Goal: Task Accomplishment & Management: Use online tool/utility

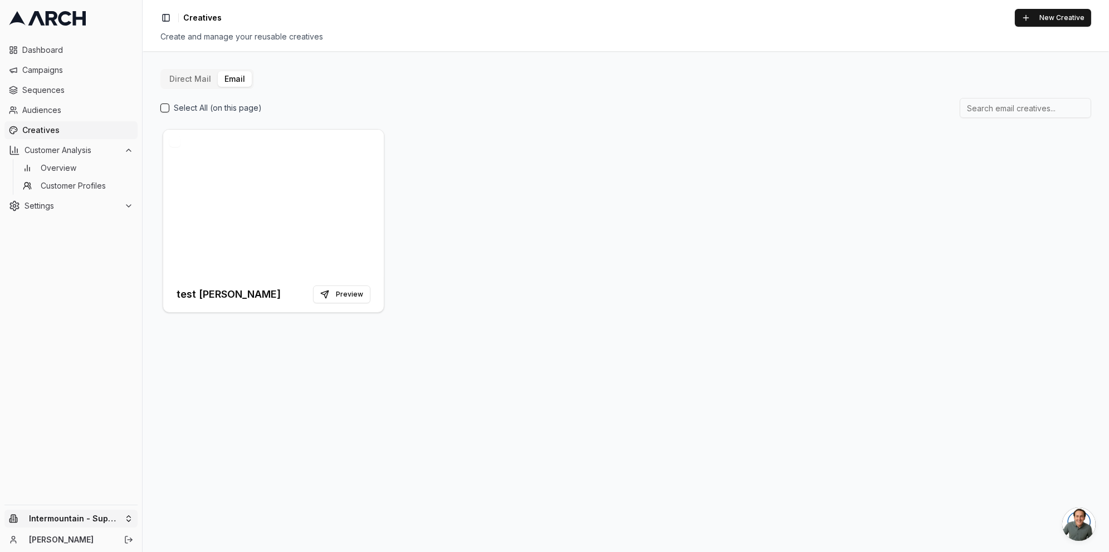
click at [128, 519] on html "Dashboard Campaigns Sequences Audiences Creatives Customer Analysis Overview Cu…" at bounding box center [554, 276] width 1109 height 552
click at [380, 456] on html "Dashboard Campaigns Sequences Audiences Creatives Customer Analysis Overview Cu…" at bounding box center [554, 276] width 1109 height 552
click at [238, 78] on button "Email" at bounding box center [235, 79] width 34 height 16
click at [1041, 21] on button "New Creative" at bounding box center [1052, 18] width 76 height 18
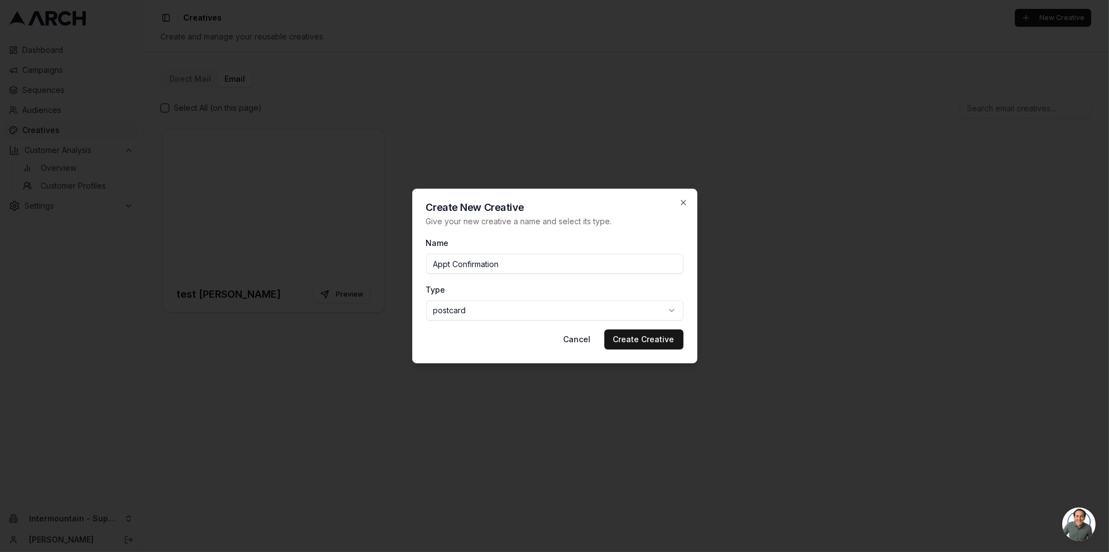
type input "Appt Confirmation"
click at [607, 311] on body "Dashboard Campaigns Sequences Audiences Creatives Customer Analysis Overview Cu…" at bounding box center [554, 276] width 1109 height 552
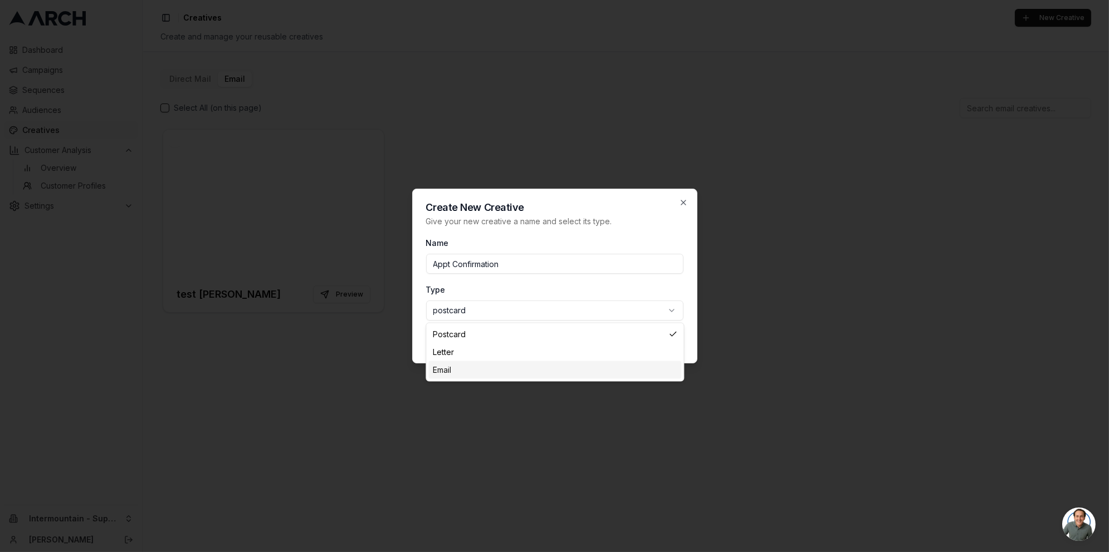
select select "email"
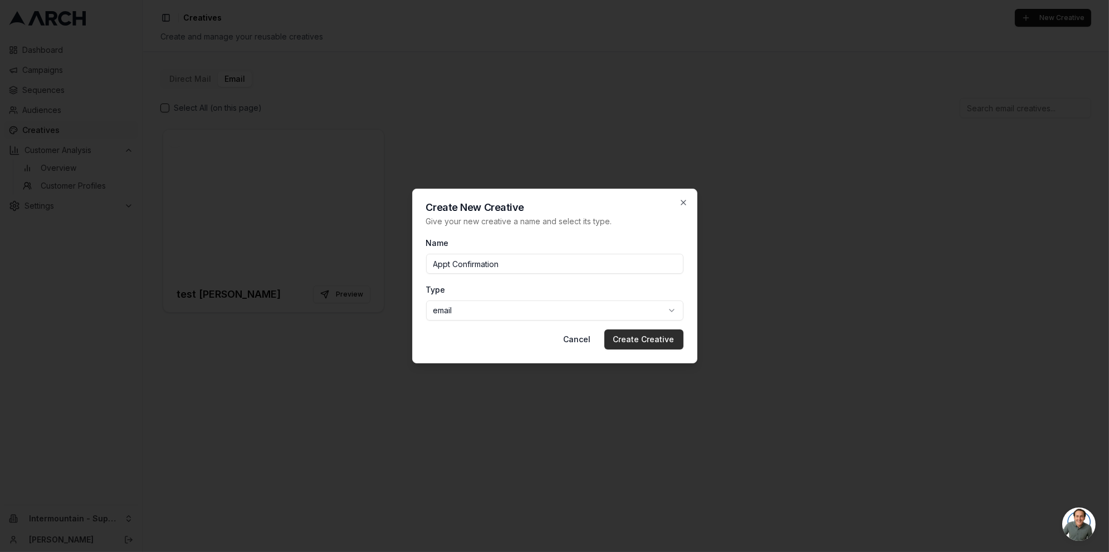
click at [642, 340] on button "Create Creative" at bounding box center [643, 340] width 79 height 20
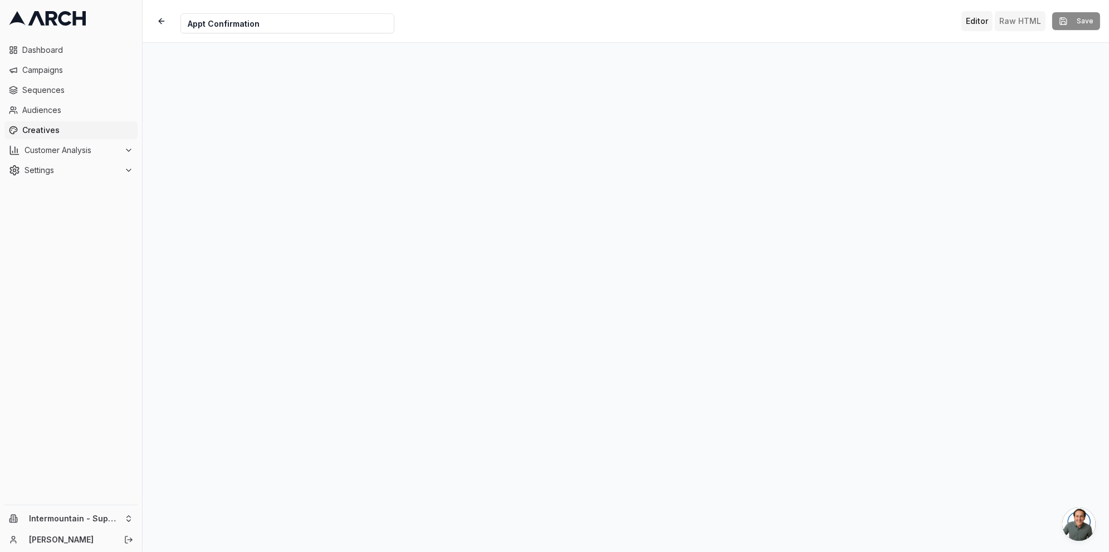
click at [1022, 19] on button "Raw HTML" at bounding box center [1019, 21] width 51 height 20
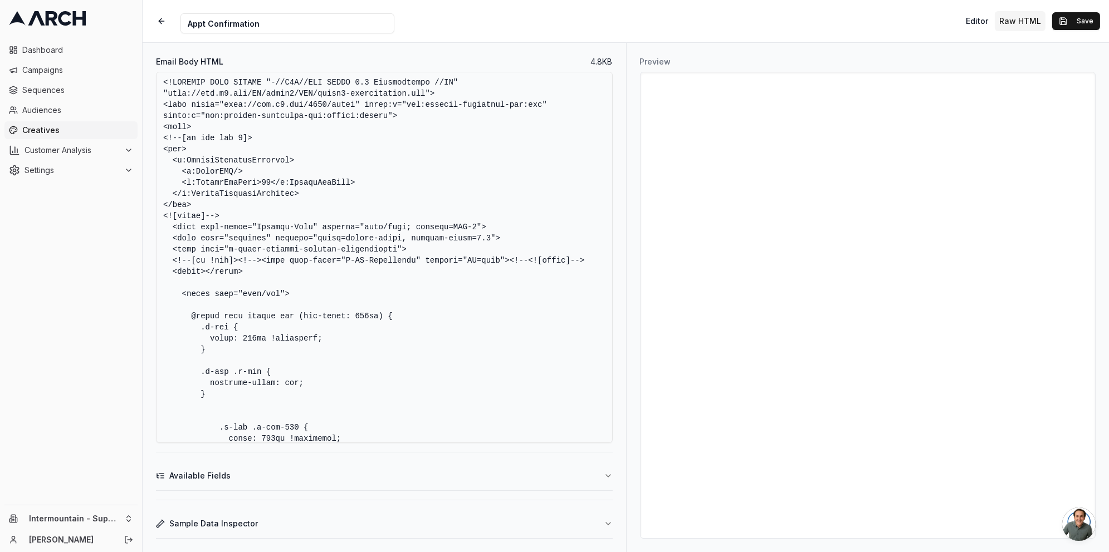
drag, startPoint x: 328, startPoint y: 411, endPoint x: 119, endPoint y: -43, distance: 500.2
click at [119, 0] on html "Dashboard Campaigns Sequences Audiences Creatives Customer Analysis Settings In…" at bounding box center [554, 276] width 1109 height 552
paste textarea
type textarea "</html>"
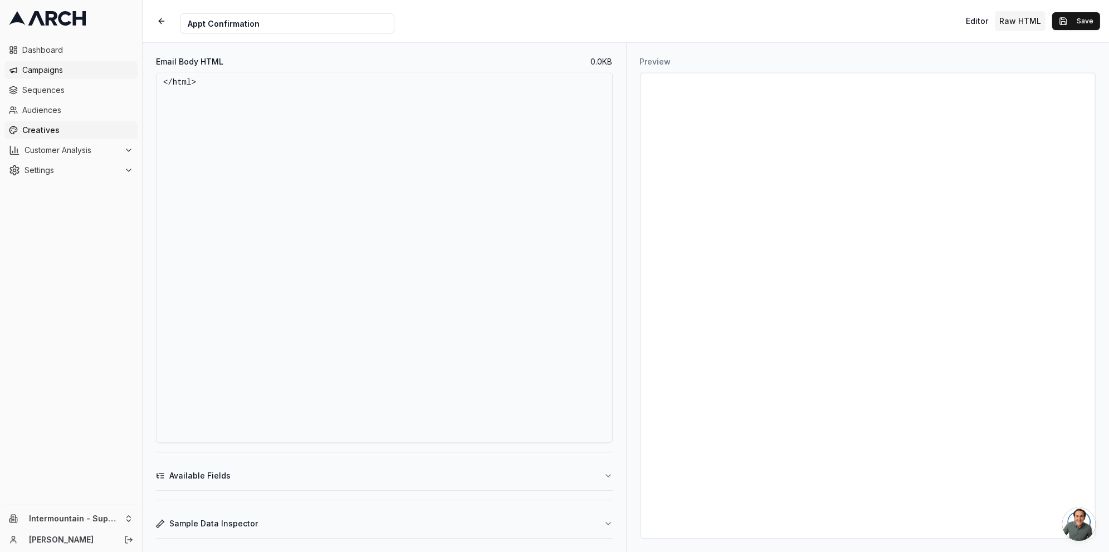
drag, startPoint x: 205, startPoint y: 97, endPoint x: 135, endPoint y: 70, distance: 75.0
click at [135, 70] on div "Dashboard Campaigns Sequences Audiences Creatives Customer Analysis Settings In…" at bounding box center [554, 276] width 1109 height 552
paste textarea
paste textarea "<!DOCTYPE html> <html xmlns:v="urn:schemas-microsoft-com:vml" xmlns:o="urn:sche…"
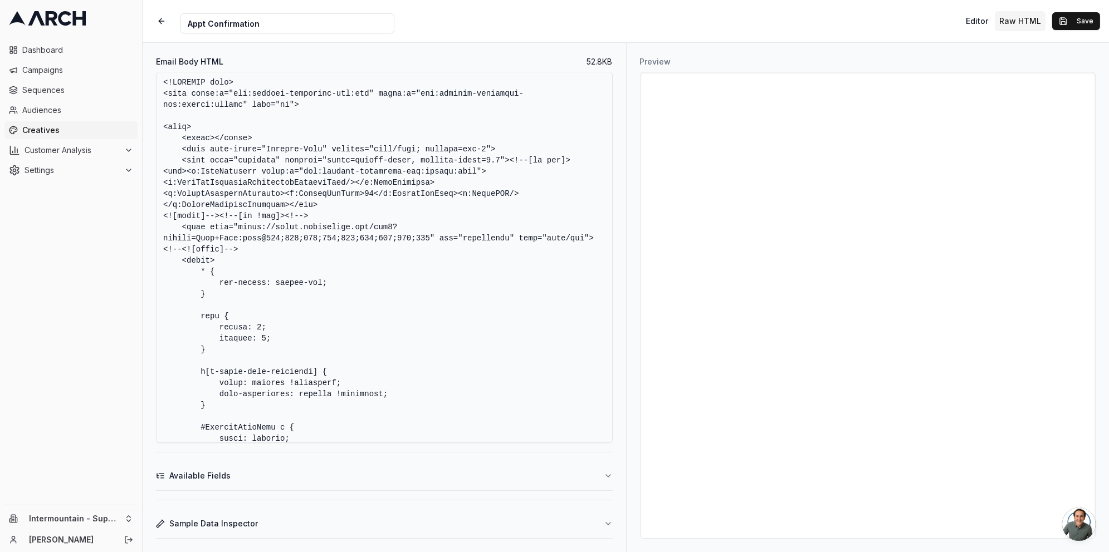
type textarea "<!DOCTYPE html> <html xmlns:v="urn:schemas-microsoft-com:vml" xmlns:o="urn:sche…"
click at [1076, 18] on button "Save" at bounding box center [1076, 21] width 48 height 18
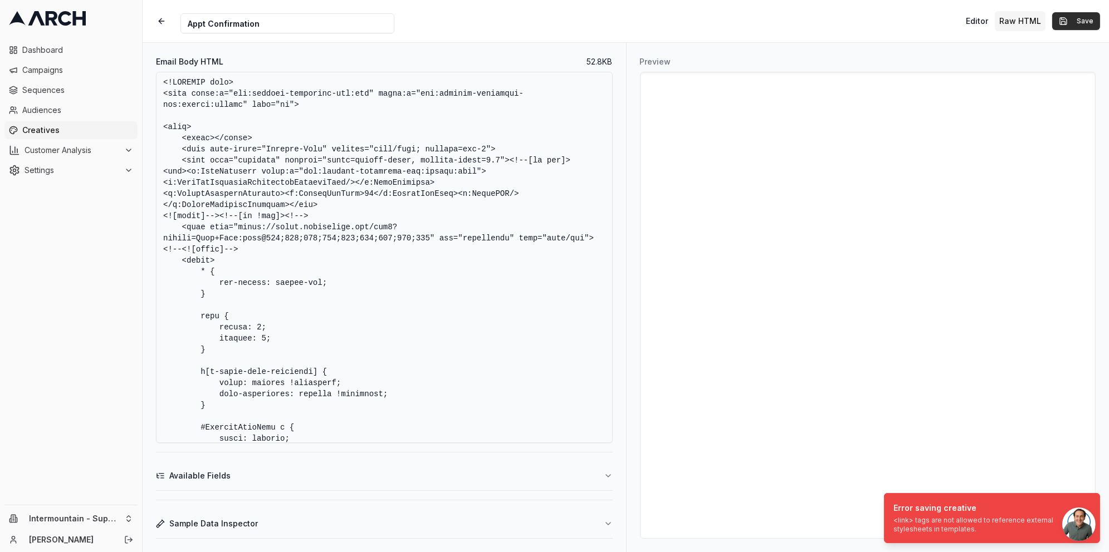
click at [1073, 19] on button "Save" at bounding box center [1076, 21] width 48 height 18
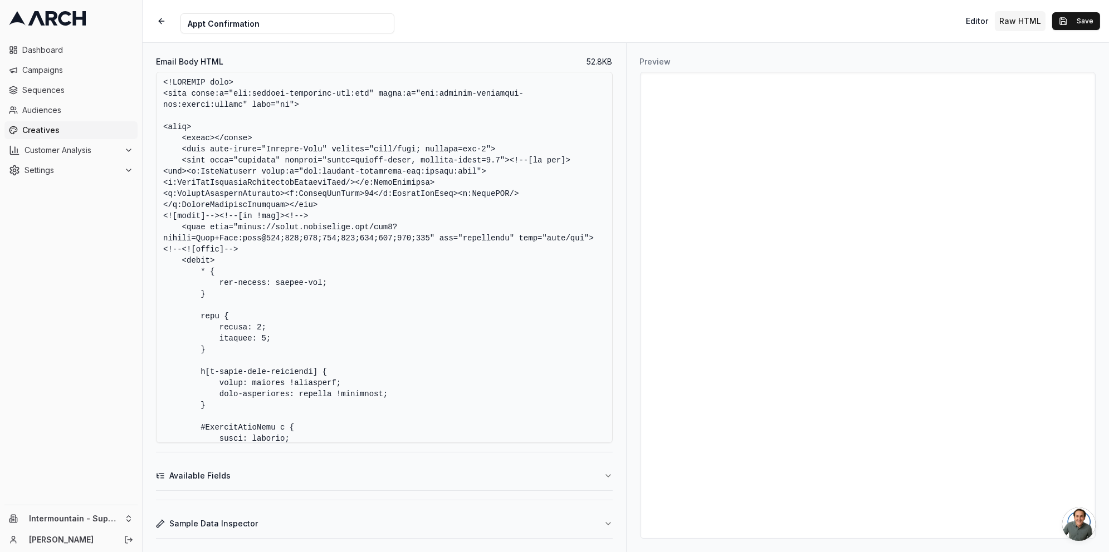
click at [607, 482] on button "Available Fields" at bounding box center [384, 476] width 457 height 29
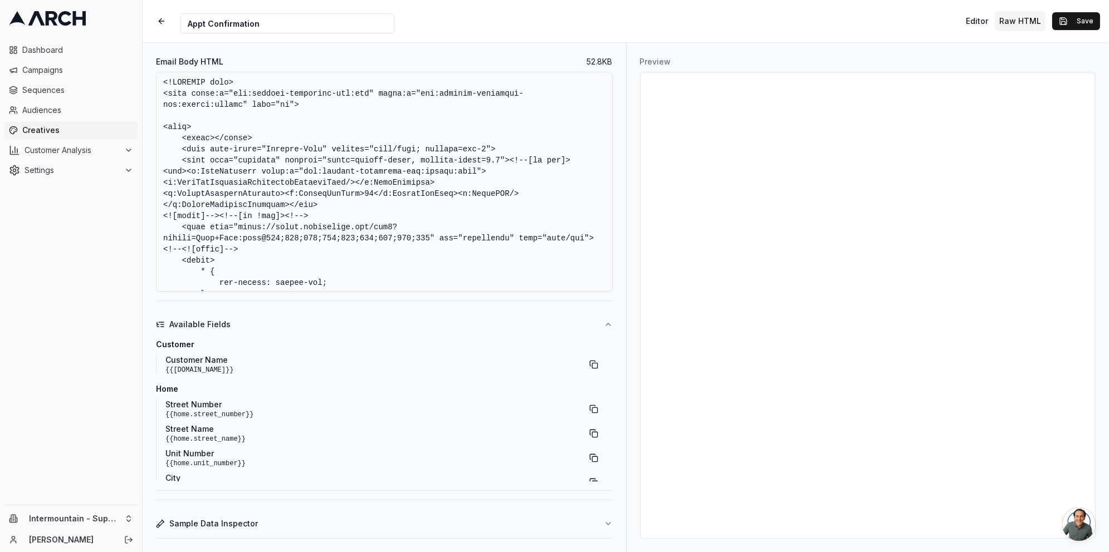
click at [463, 32] on div "Creative Name Appt Confirmation Editor Raw HTML Save" at bounding box center [626, 21] width 966 height 42
click at [1067, 22] on button "Save" at bounding box center [1076, 21] width 48 height 18
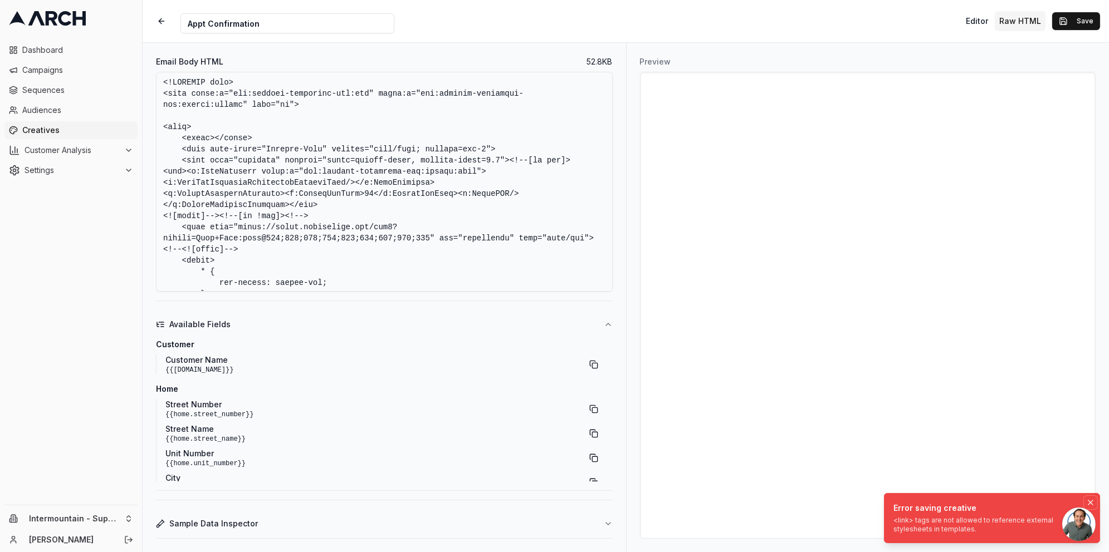
click at [1090, 502] on icon "Notifications (F8)" at bounding box center [1090, 502] width 9 height 9
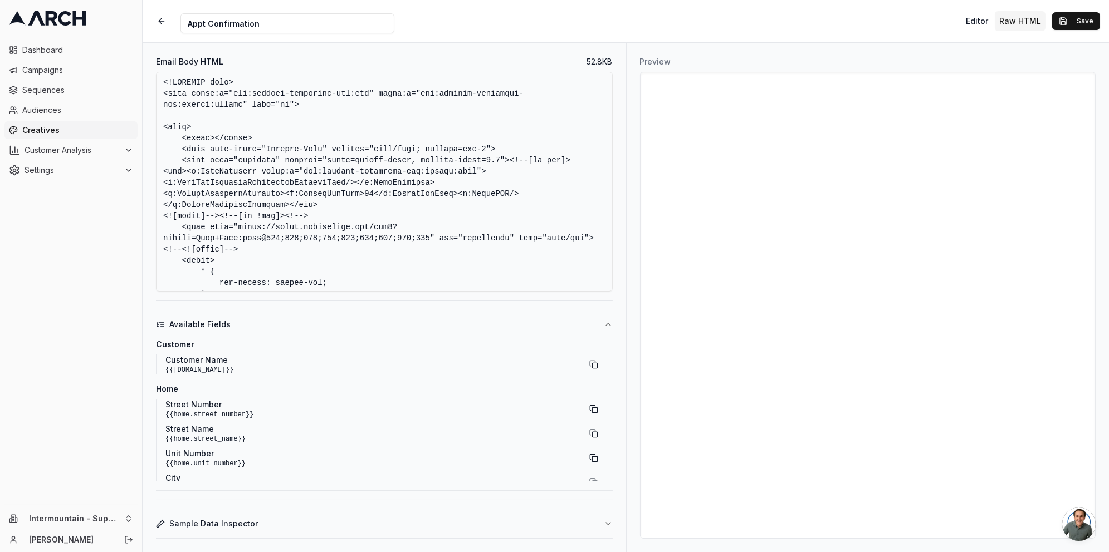
click at [1081, 515] on span "Open chat" at bounding box center [1078, 524] width 33 height 33
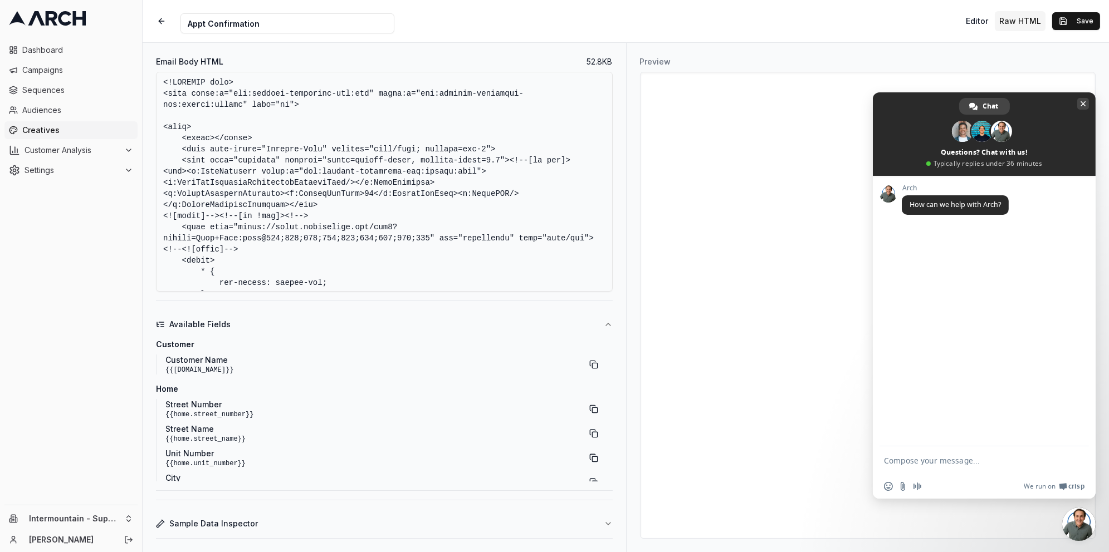
click at [1081, 108] on span "Close chat" at bounding box center [1083, 104] width 12 height 12
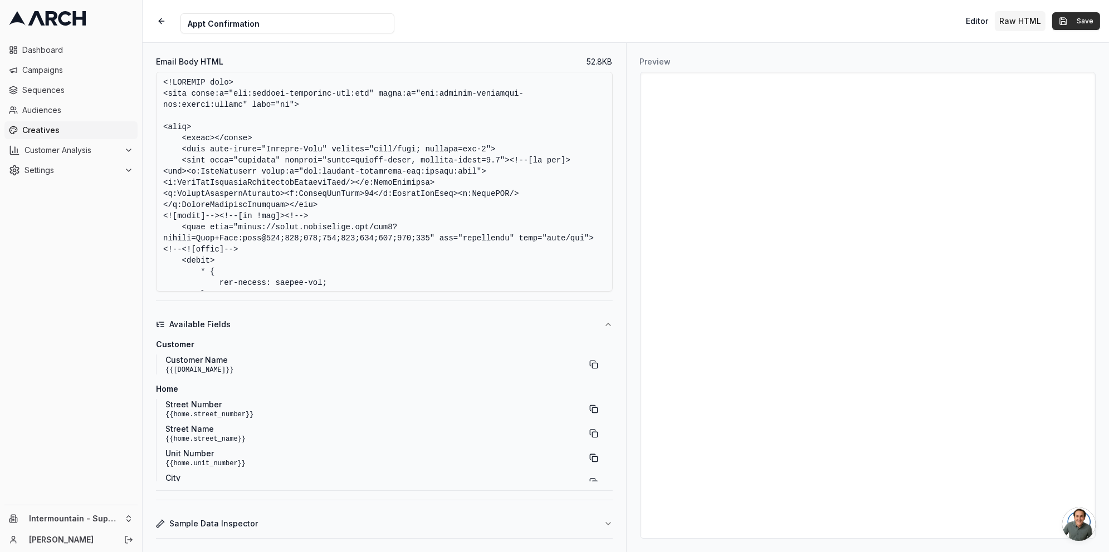
click at [1066, 26] on button "Save" at bounding box center [1076, 21] width 48 height 18
